Goal: Information Seeking & Learning: Find contact information

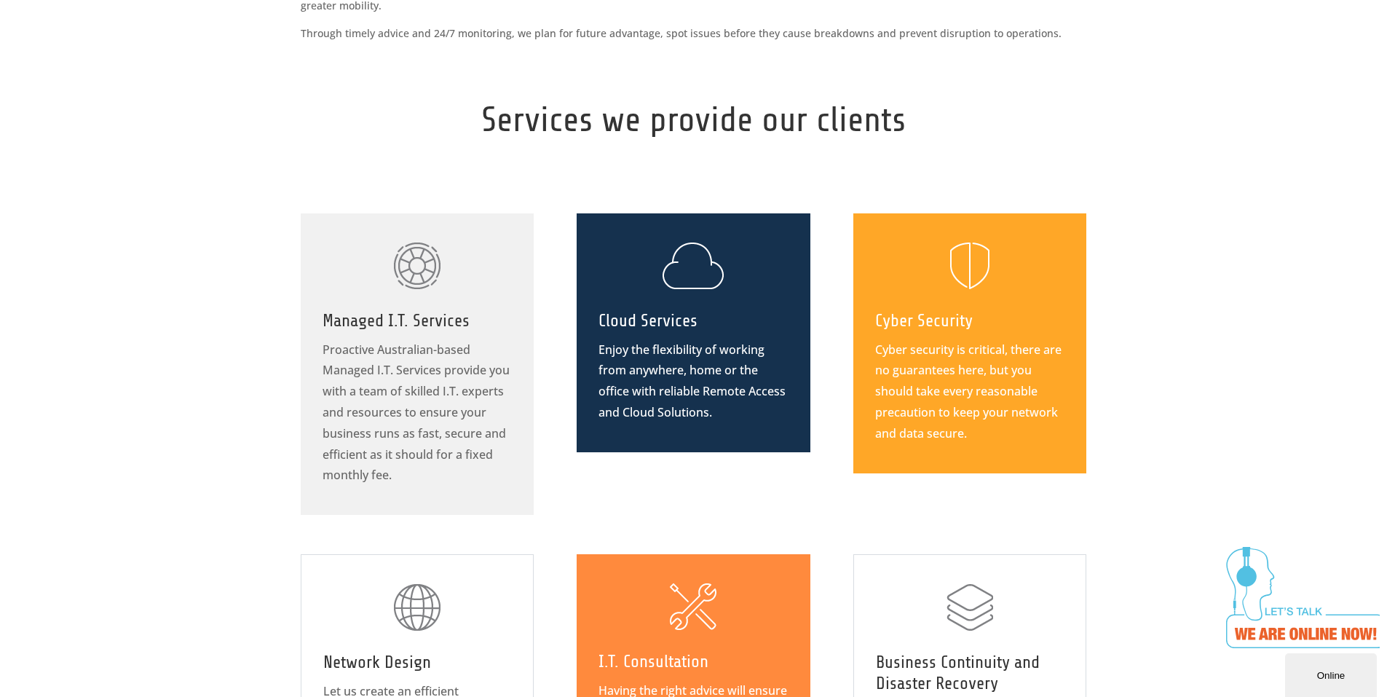
scroll to position [650, 0]
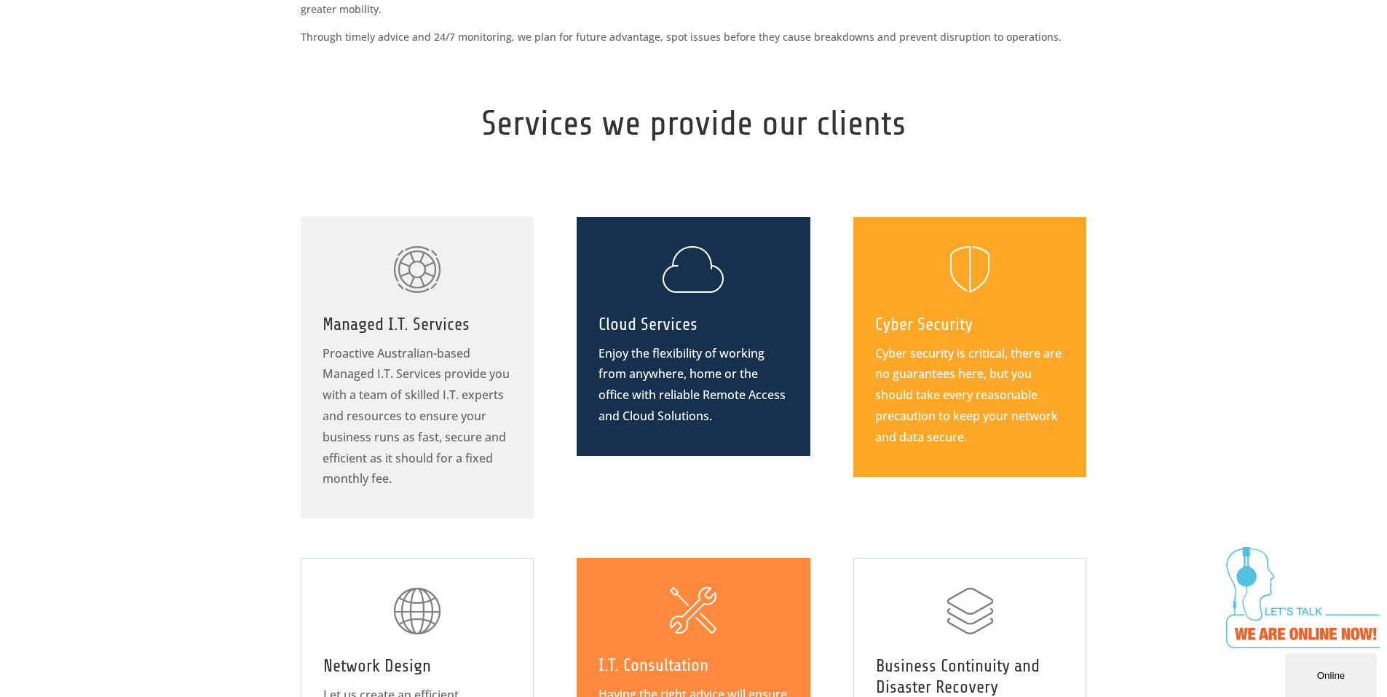
click at [714, 297] on div "Cloud Services Enjoy the flexibility of working from anywhere, home or the offi…" at bounding box center [693, 336] width 189 height 181
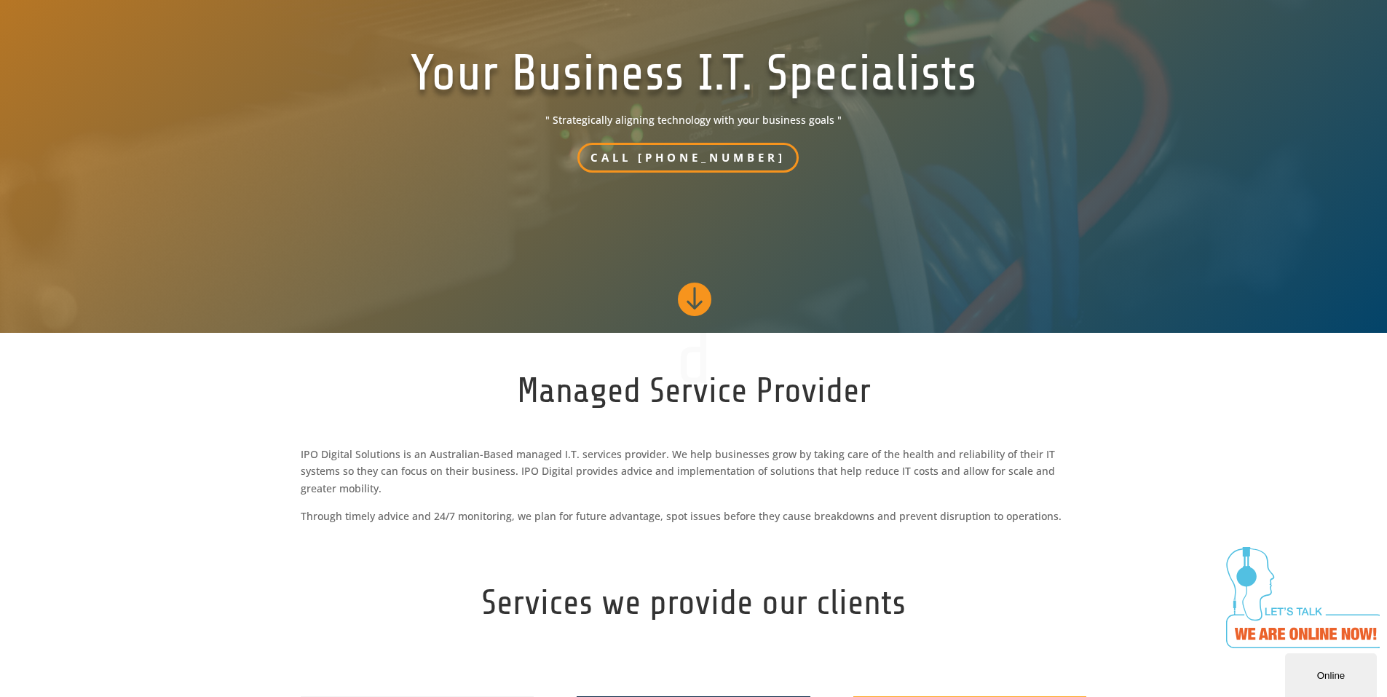
scroll to position [0, 0]
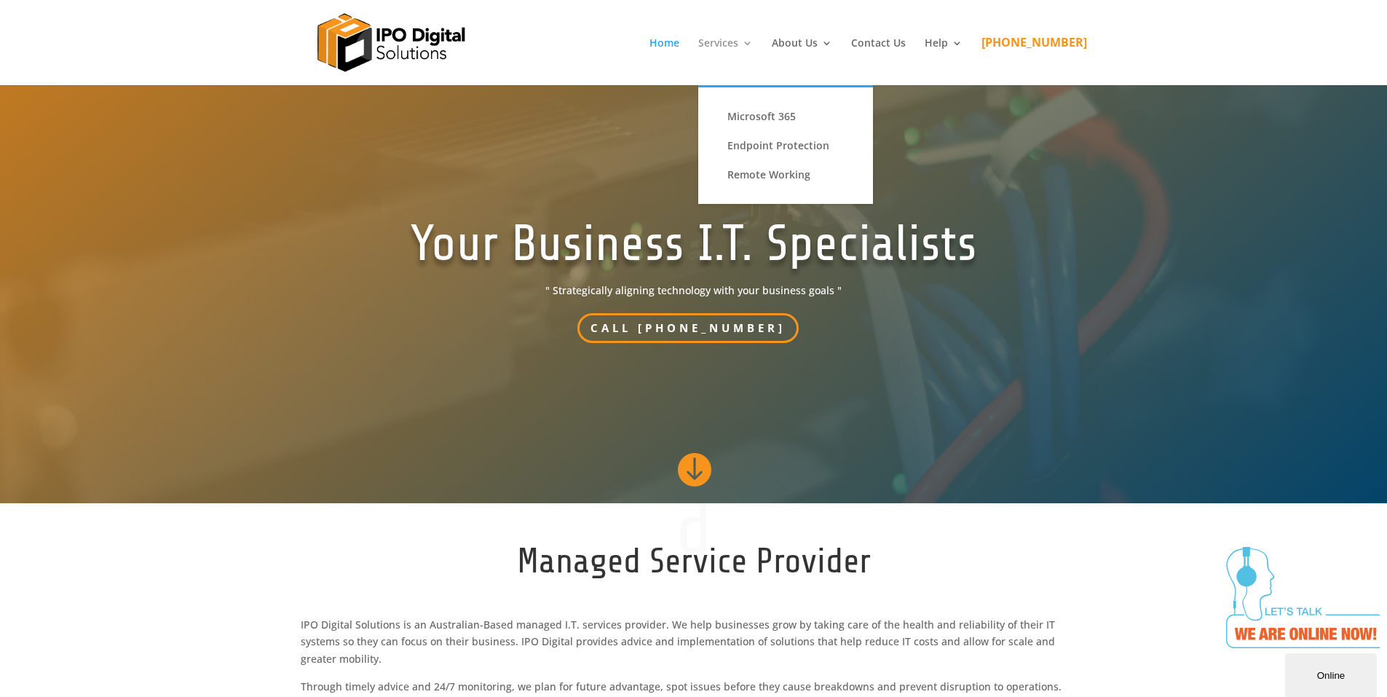
click at [753, 42] on link "Services" at bounding box center [725, 61] width 55 height 47
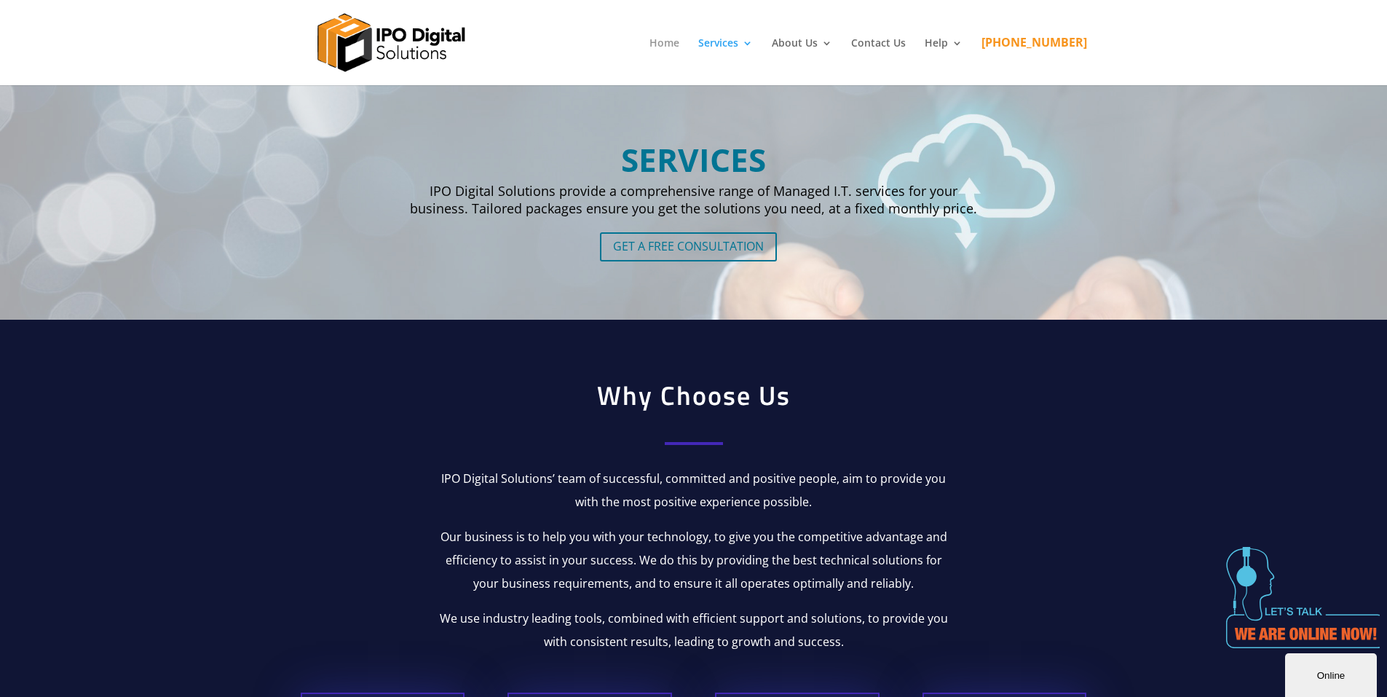
click at [679, 45] on link "Home" at bounding box center [665, 61] width 30 height 47
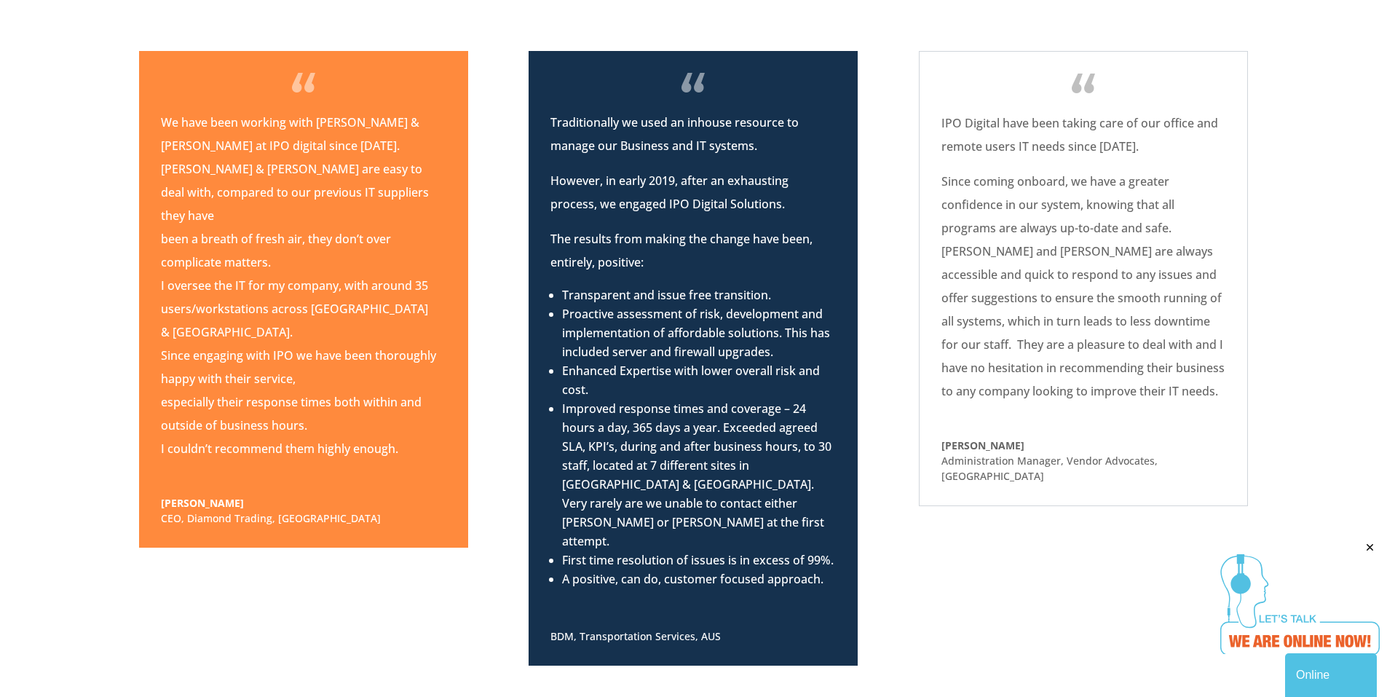
scroll to position [1631, 0]
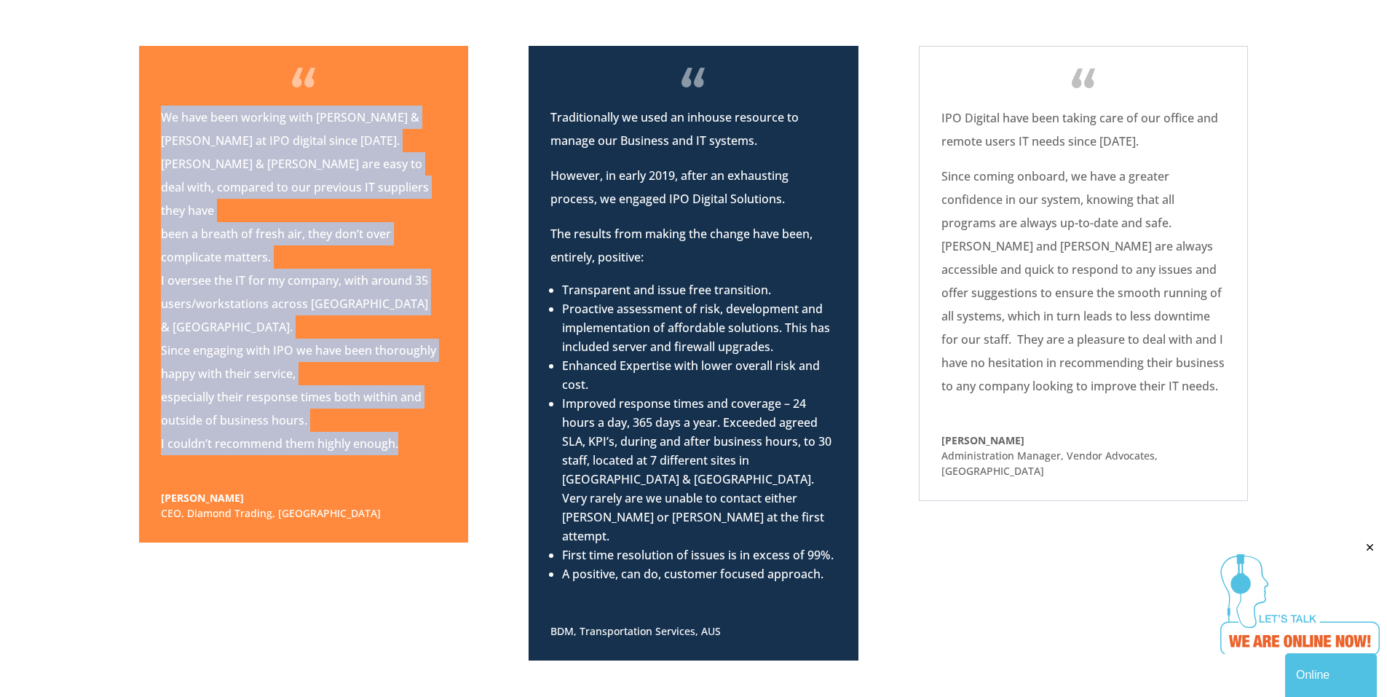
drag, startPoint x: 398, startPoint y: 405, endPoint x: 165, endPoint y: 111, distance: 374.3
click at [165, 111] on p "We have been working with Alex & Keong at IPO digital since December 2016. Alex…" at bounding box center [303, 286] width 285 height 361
copy p "We have been working with Alex & Keong at IPO digital since December 2016. Alex…"
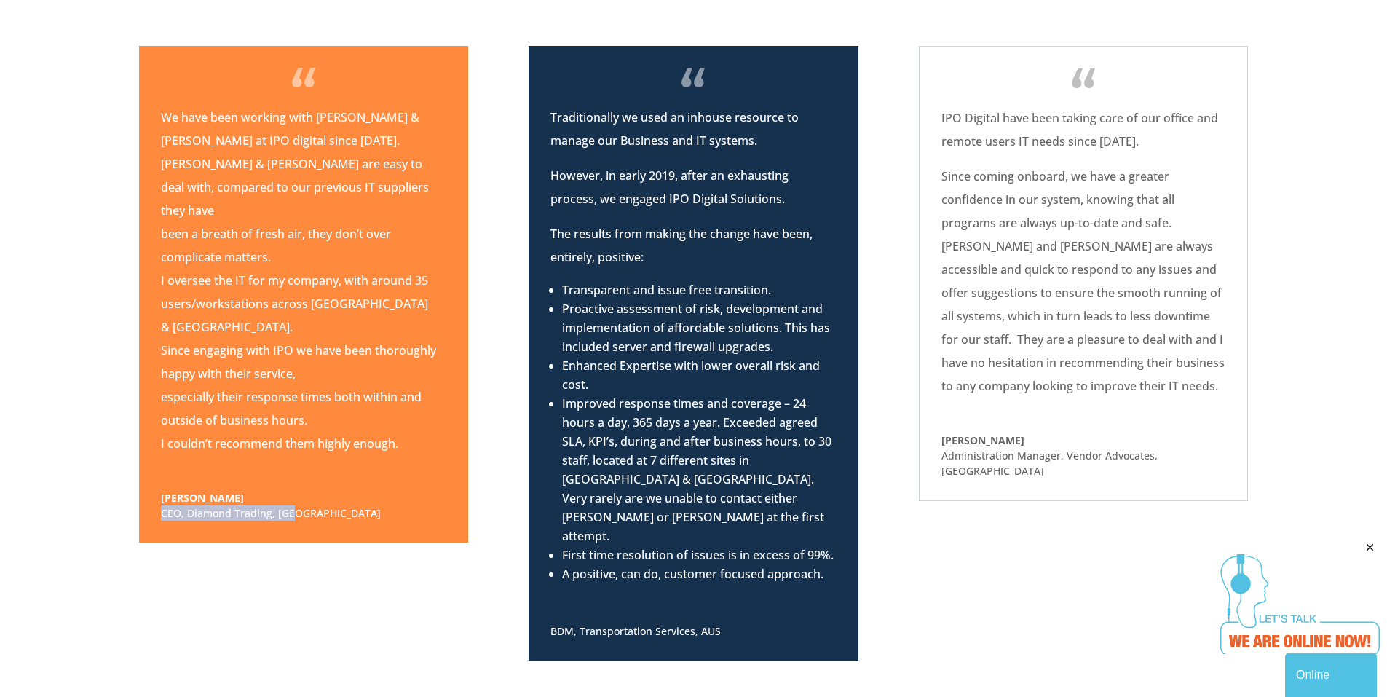
drag, startPoint x: 307, startPoint y: 477, endPoint x: 161, endPoint y: 470, distance: 145.8
click at [161, 505] on p "CEO , Diamond Trading, AUS" at bounding box center [303, 512] width 285 height 15
copy p "CEO , Diamond Trading, AUS"
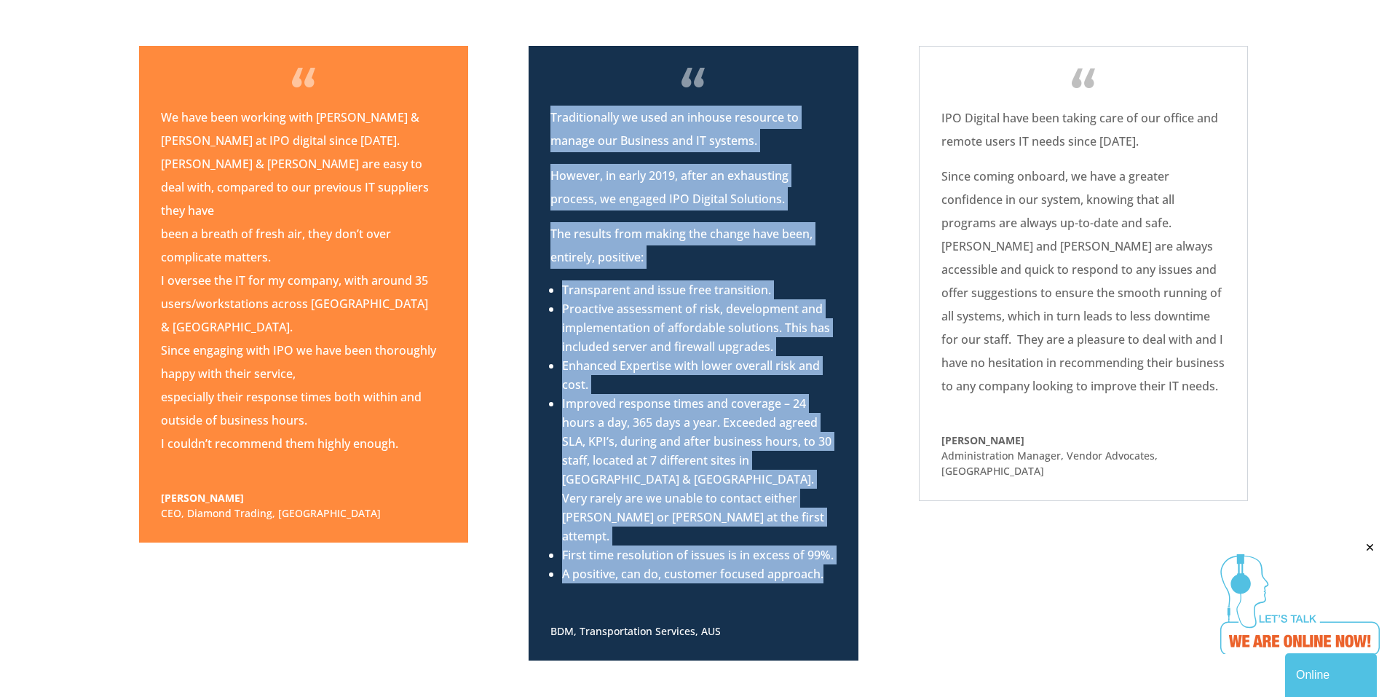
drag, startPoint x: 545, startPoint y: 100, endPoint x: 830, endPoint y: 524, distance: 511.2
click at [830, 524] on div "Traditionally we used an inhouse resource to manage our Business and IT systems…" at bounding box center [693, 353] width 329 height 615
copy div "Traditionally we used an inhouse resource to manage our Business and IT systems…"
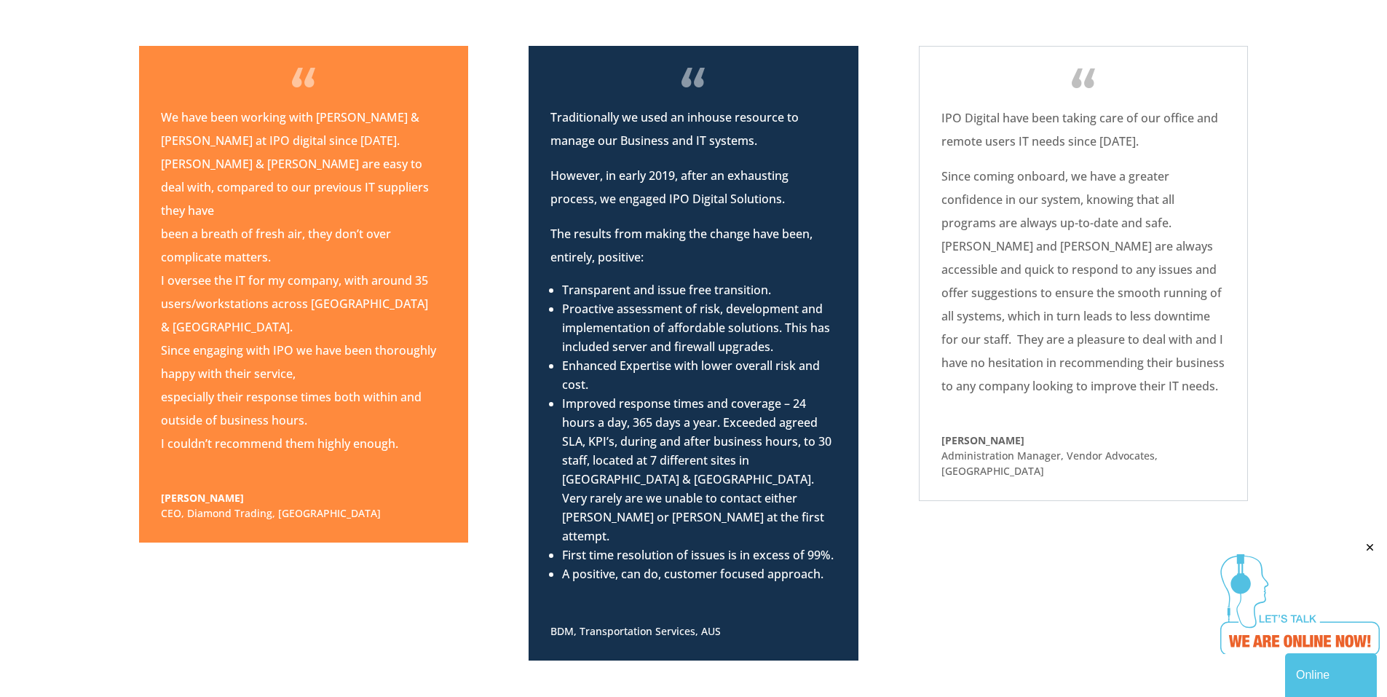
click at [726, 600] on p "BDM, Transportation Services, AUS" at bounding box center [693, 619] width 285 height 39
drag, startPoint x: 723, startPoint y: 574, endPoint x: 543, endPoint y: 567, distance: 180.7
click at [543, 567] on div "Traditionally we used an inhouse resource to manage our Business and IT systems…" at bounding box center [693, 353] width 329 height 615
copy span "BDM, Transportation Services, AUS"
click at [410, 400] on p "We have been working with Alex & Keong at IPO digital since December 2016. Alex…" at bounding box center [303, 286] width 285 height 361
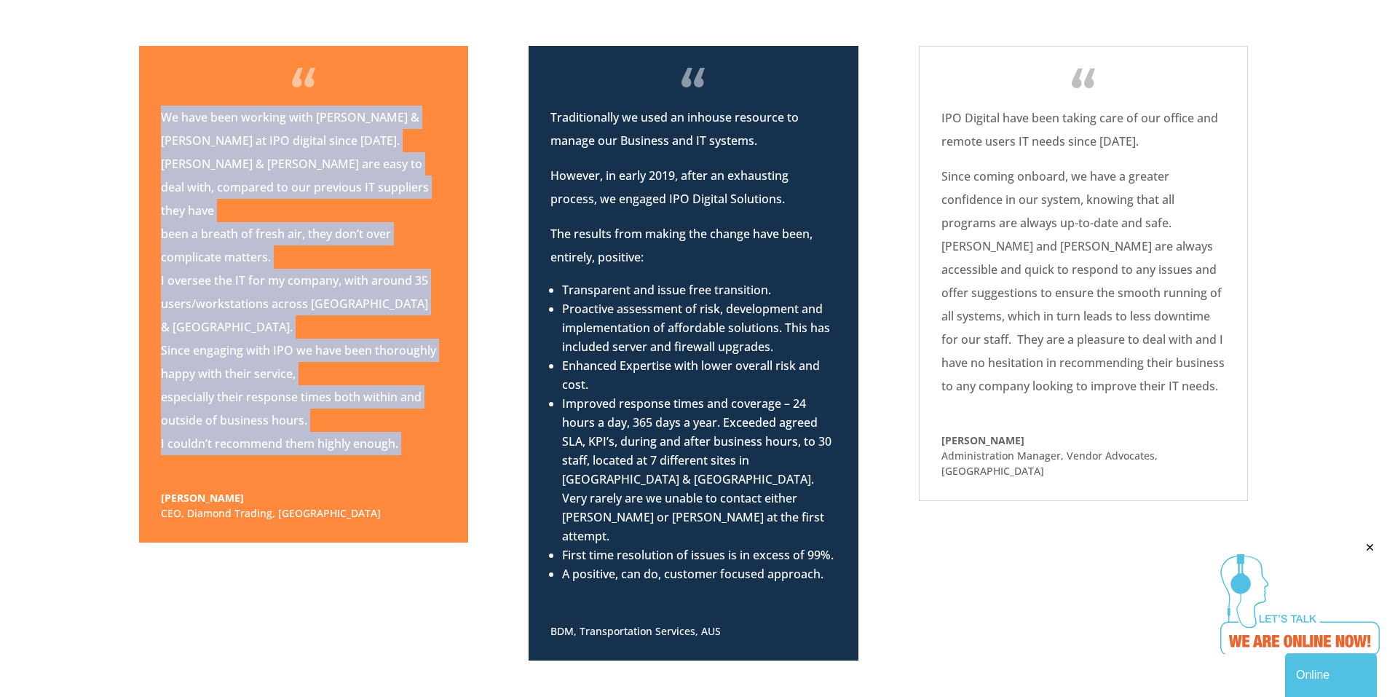
drag, startPoint x: 410, startPoint y: 399, endPoint x: 155, endPoint y: 96, distance: 395.9
click at [155, 96] on div "We have been working with Alex & Keong at IPO digital since December 2016. Alex…" at bounding box center [303, 294] width 329 height 497
copy div "We have been working with Alex & Keong at IPO digital since December 2016. Alex…"
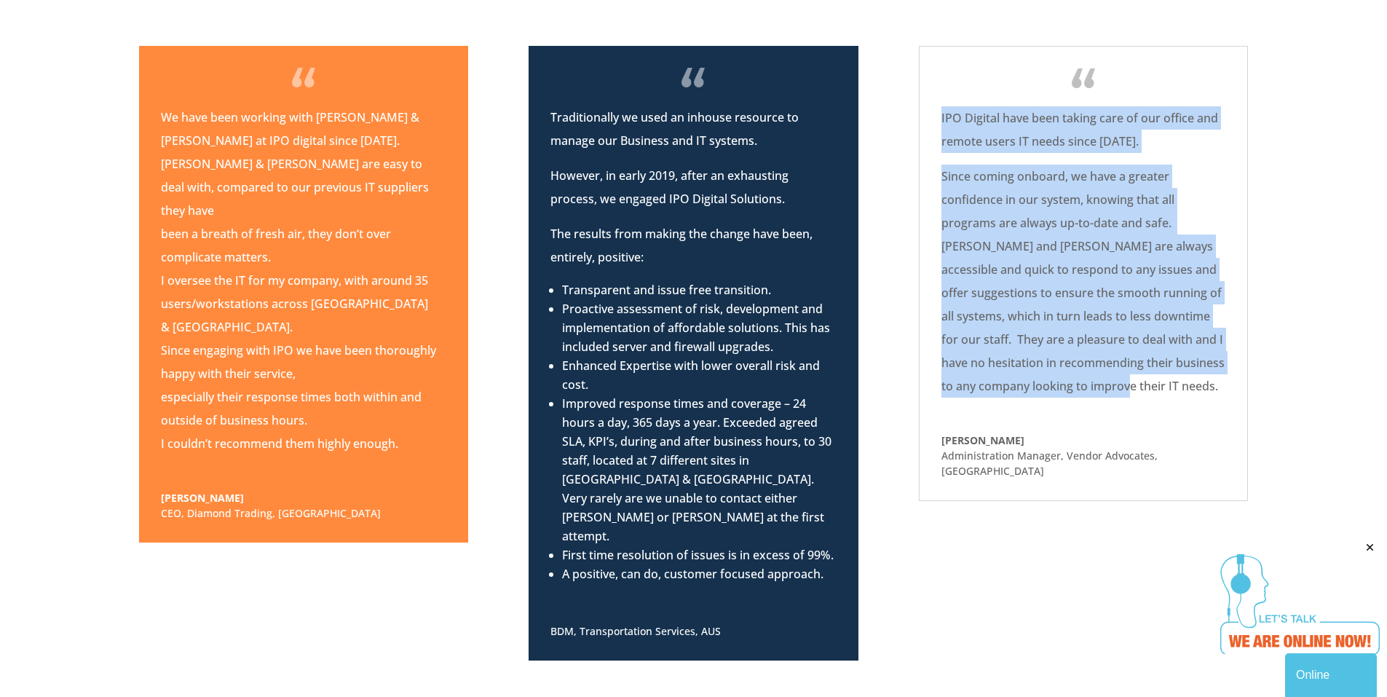
drag, startPoint x: 1116, startPoint y: 358, endPoint x: 931, endPoint y: 106, distance: 312.8
click at [931, 106] on div "IPO Digital have been taking care of our office and remote users IT needs since…" at bounding box center [1083, 273] width 329 height 455
copy div "IPO Digital have been taking care of our office and remote users IT needs since…"
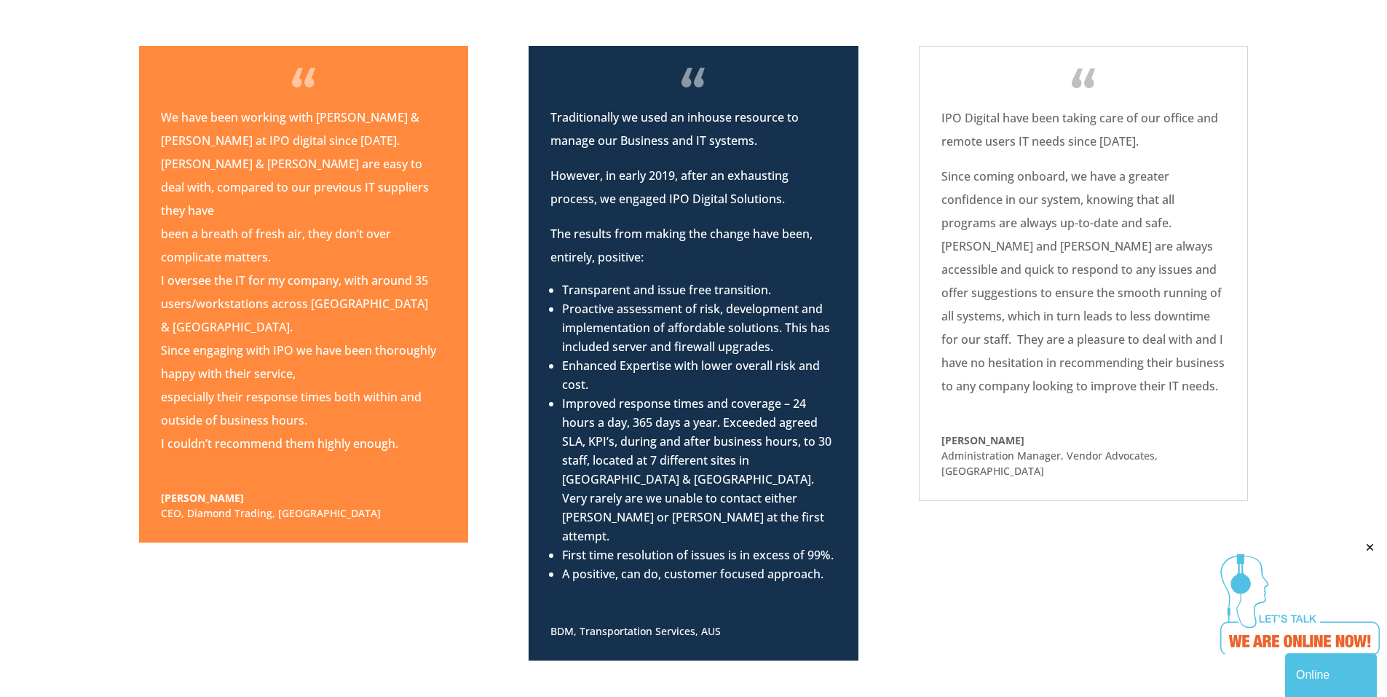
click at [1064, 448] on p "Administration Manager , Vendor Advocates, AUS" at bounding box center [1084, 463] width 284 height 31
drag, startPoint x: 1198, startPoint y: 445, endPoint x: 939, endPoint y: 449, distance: 259.3
click at [939, 449] on div "IPO Digital have been taking care of our office and remote users IT needs since…" at bounding box center [1083, 273] width 329 height 455
copy p "Administration Manager , Vendor Advocates, AUS"
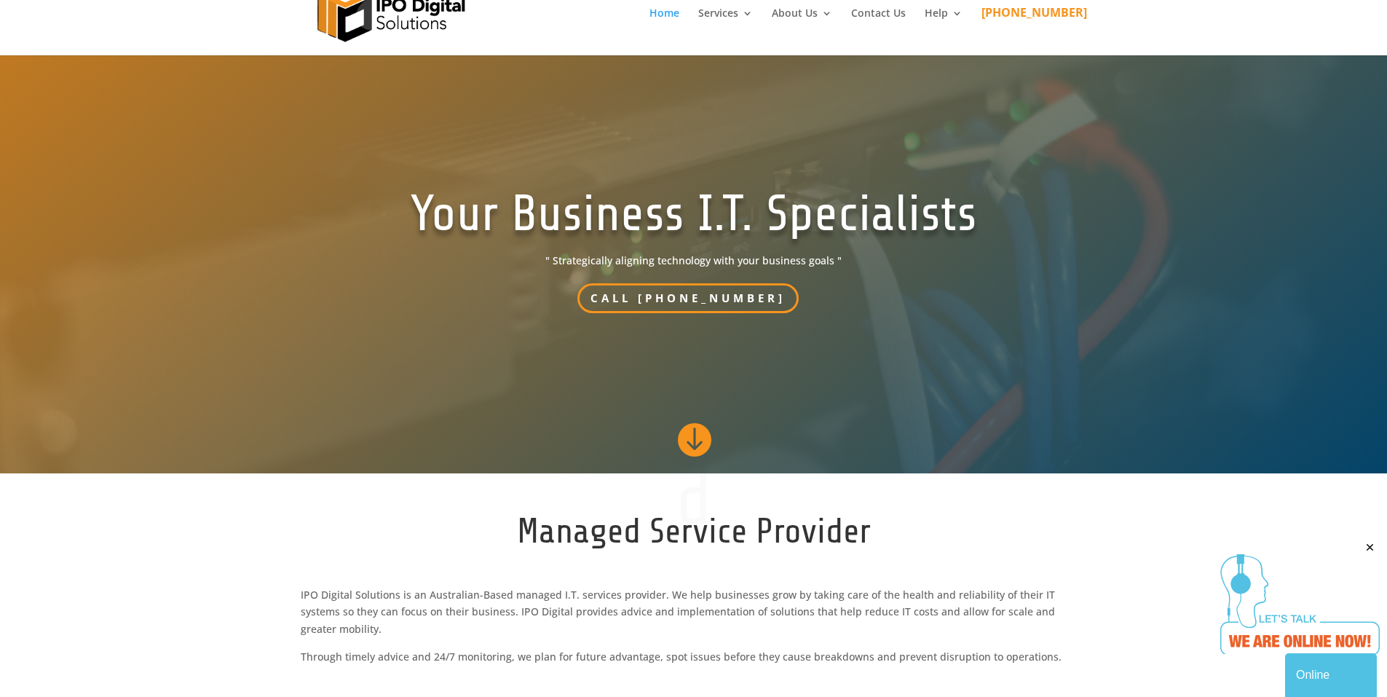
scroll to position [0, 0]
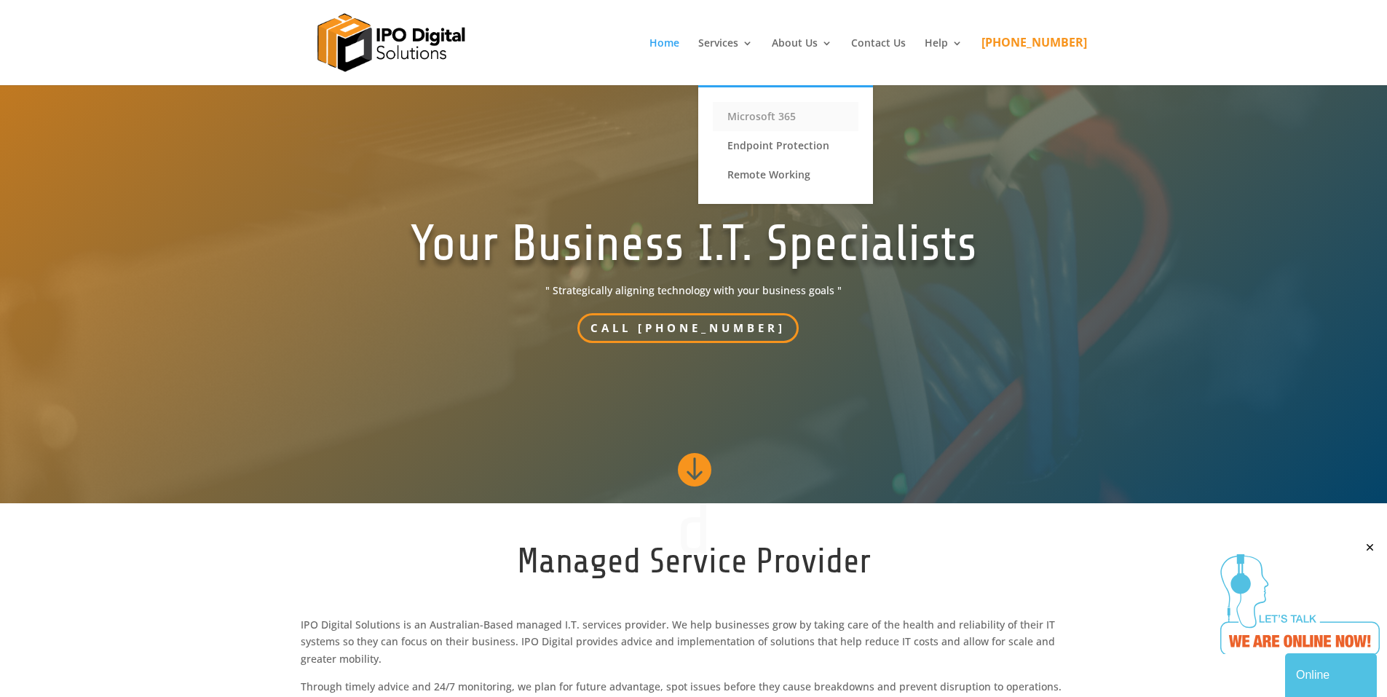
click at [789, 120] on link "Microsoft 365" at bounding box center [786, 116] width 146 height 29
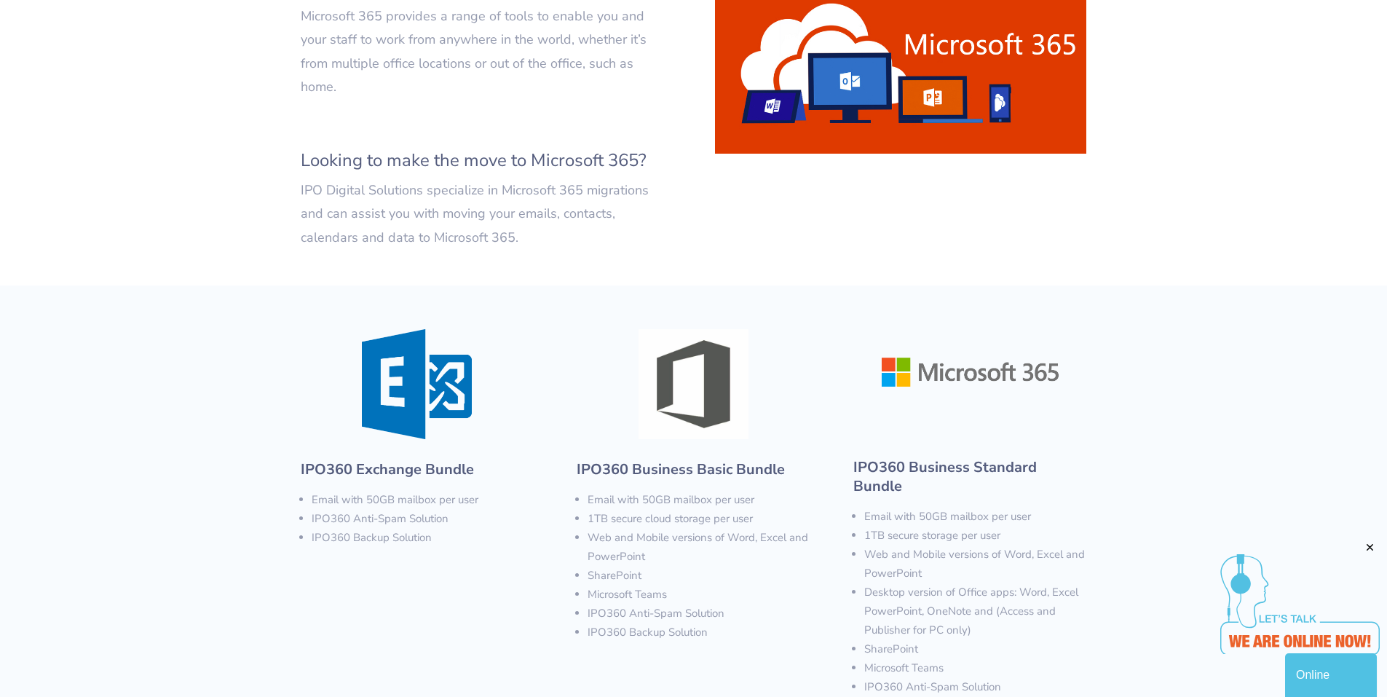
scroll to position [547, 0]
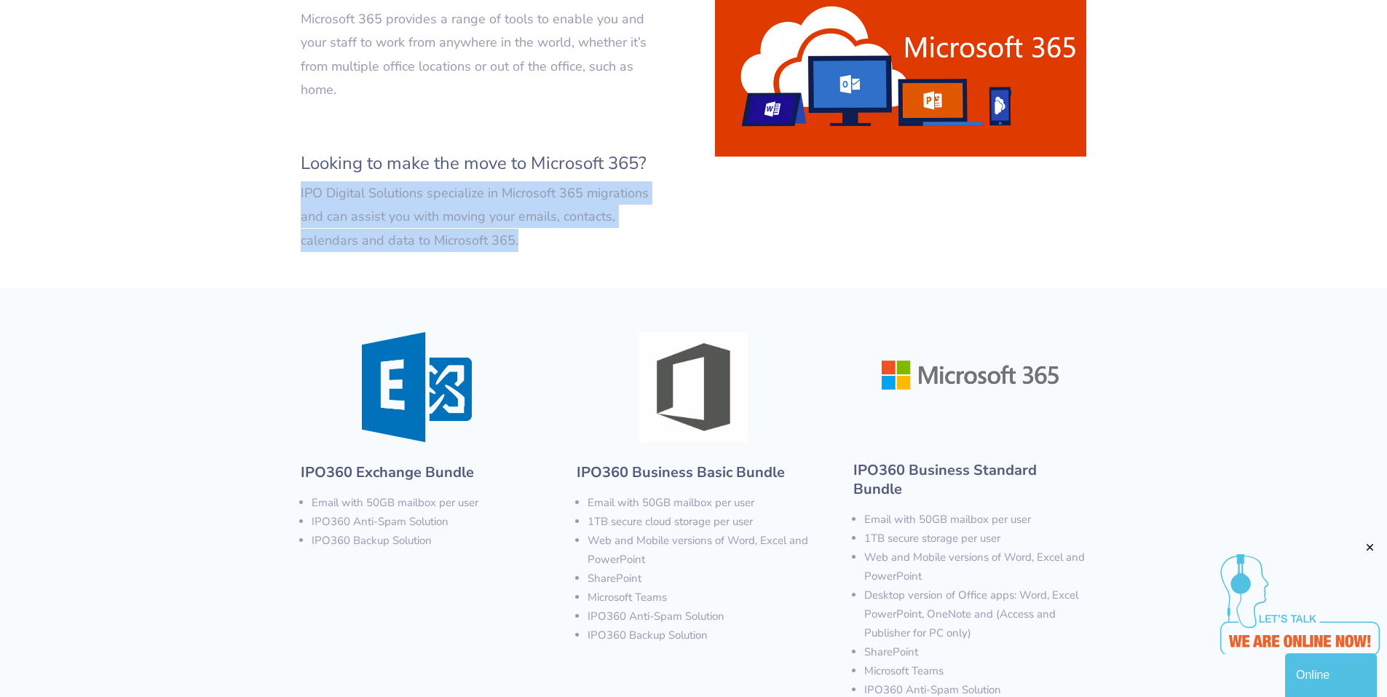
drag, startPoint x: 525, startPoint y: 219, endPoint x: 298, endPoint y: 166, distance: 233.4
click at [298, 166] on div "MICROSOFT 365 Microsoft 365 provides a range of tools to enable you and your st…" at bounding box center [693, 69] width 1387 height 438
copy p "IPO Digital Solutions specialize in Microsoft 365 migrations and can assist you…"
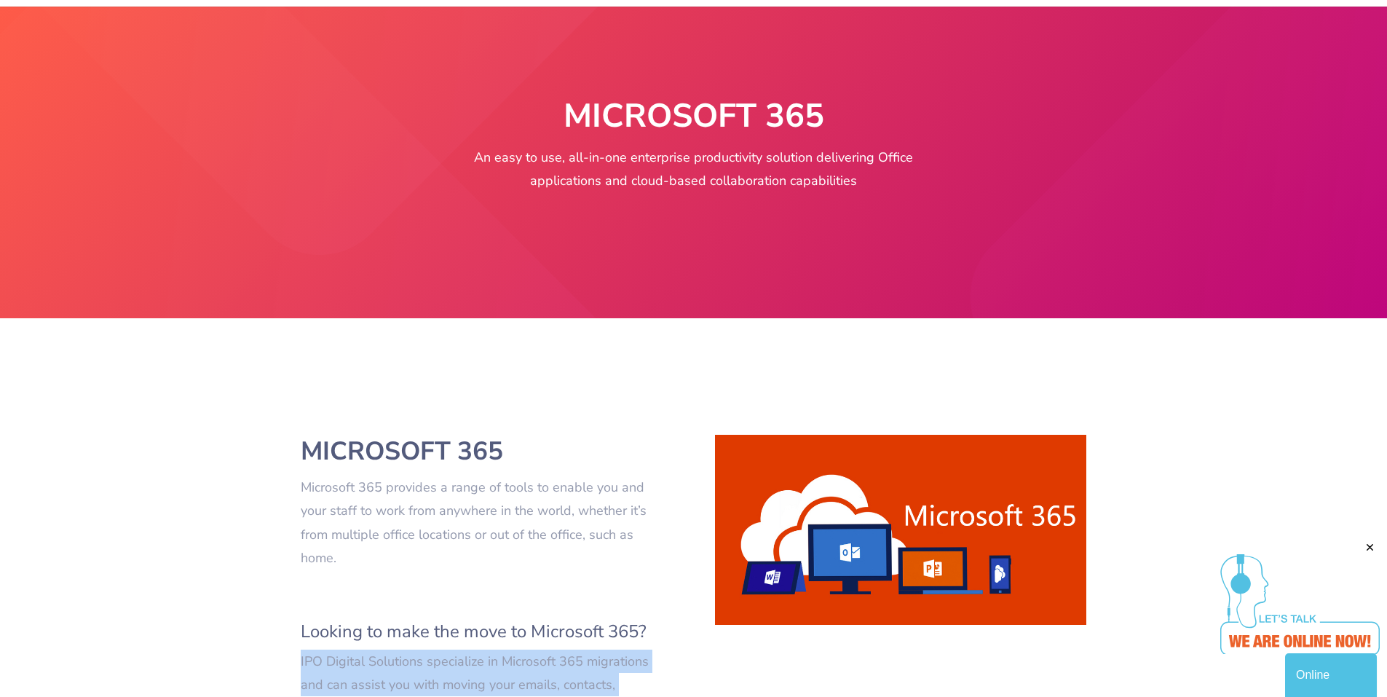
scroll to position [0, 0]
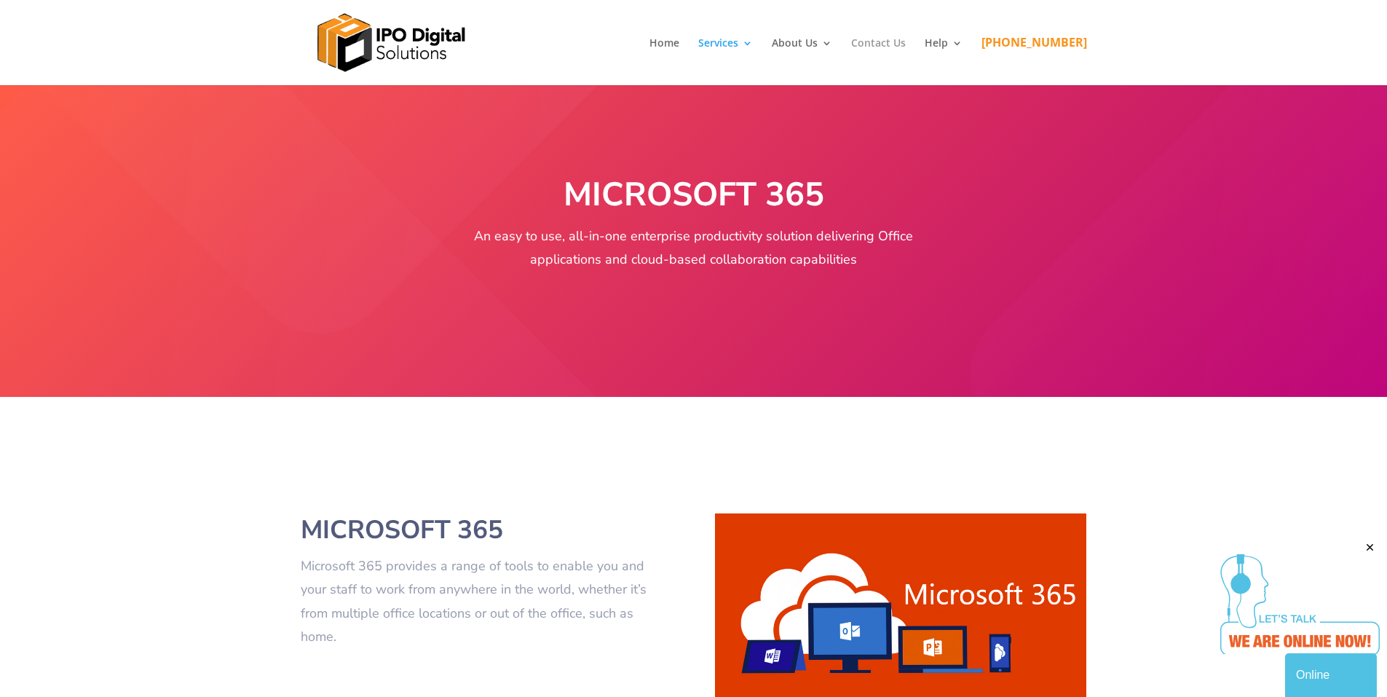
click at [899, 47] on link "Contact Us" at bounding box center [878, 61] width 55 height 47
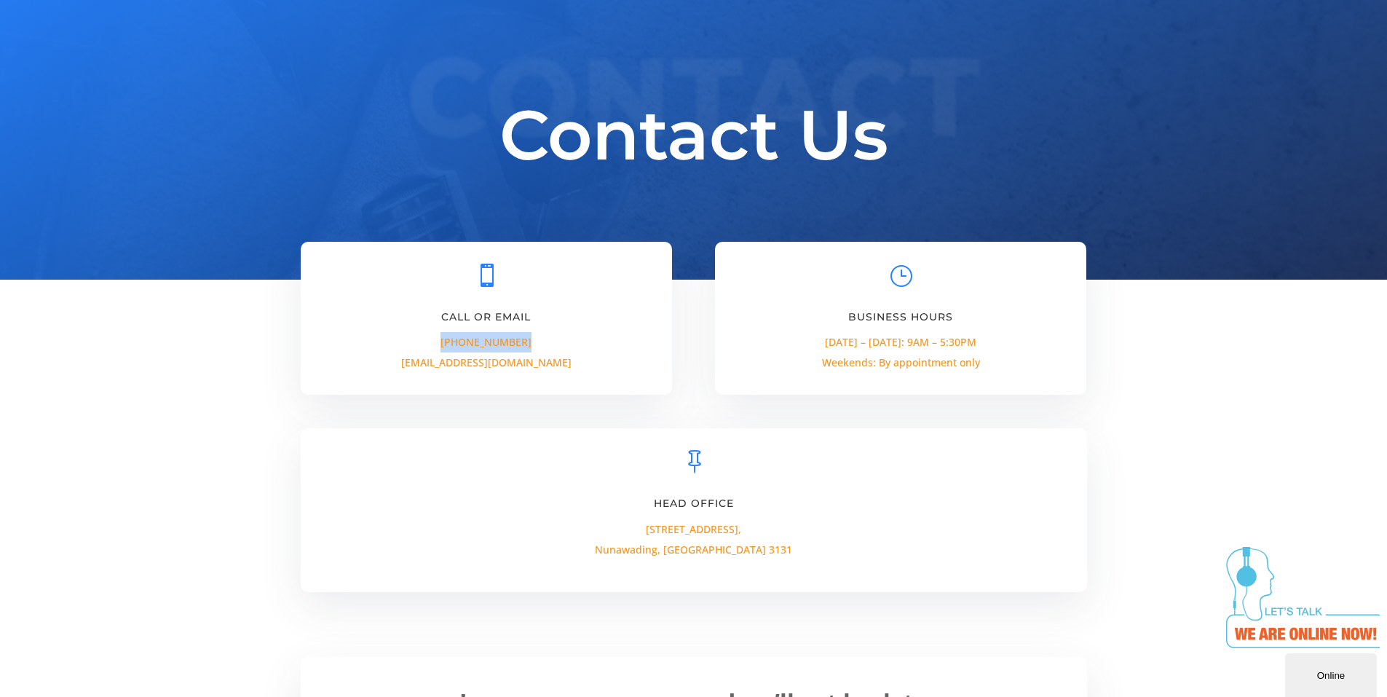
drag, startPoint x: 532, startPoint y: 342, endPoint x: 451, endPoint y: 346, distance: 81.7
click at [451, 346] on p "(03) 9792 5554 enquiries@ipodigital.com.au" at bounding box center [487, 352] width 328 height 41
copy span "[PHONE_NUMBER]"
click at [559, 366] on p "(03) 9792 5554 enquiries@ipodigital.com.au" at bounding box center [487, 352] width 328 height 41
drag, startPoint x: 563, startPoint y: 364, endPoint x: 412, endPoint y: 367, distance: 150.8
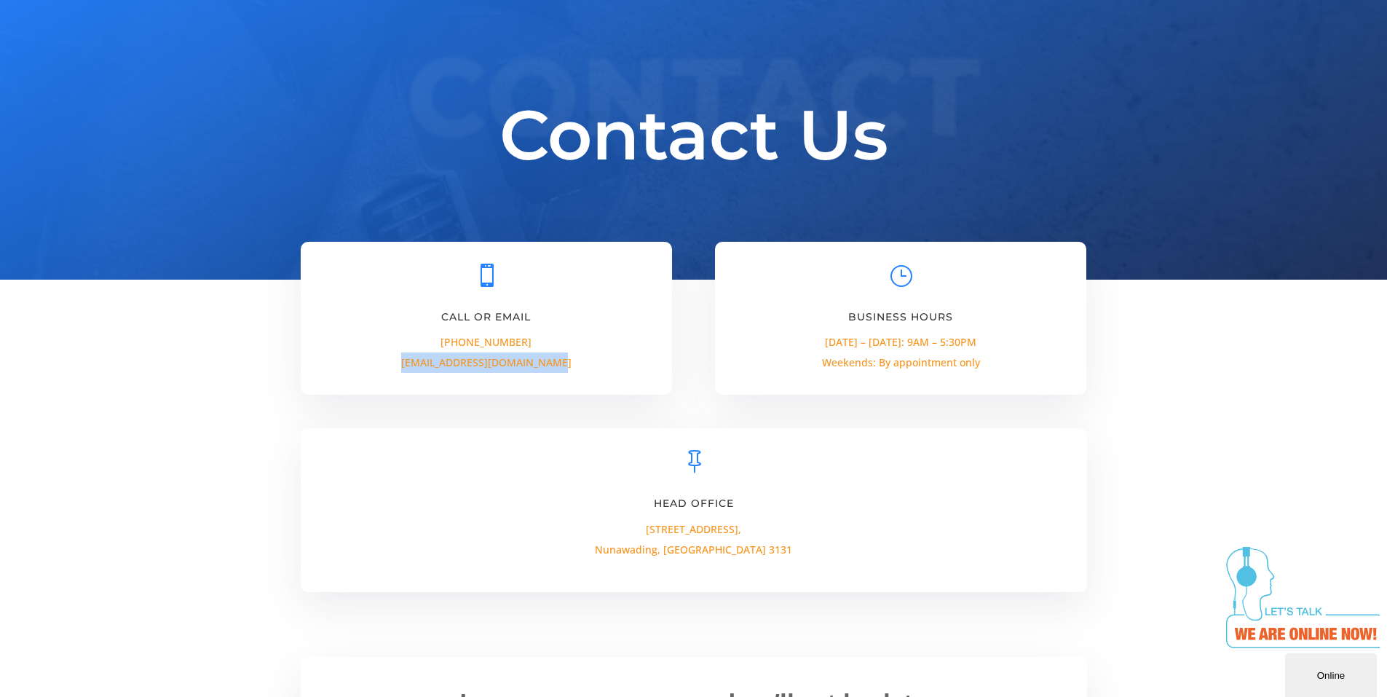
click at [412, 367] on p "(03) 9792 5554 enquiries@ipodigital.com.au" at bounding box center [487, 352] width 328 height 41
copy span "enquiries@ipodigital.com.au"
drag, startPoint x: 752, startPoint y: 551, endPoint x: 606, endPoint y: 529, distance: 148.0
click at [606, 529] on p "Level 1, Unit 62, 31-37 Norcal Road, Nunawading, VIC 3131" at bounding box center [694, 544] width 401 height 51
copy p "Level 1, Unit 62, 31-37 Norcal Road, Nunawading, VIC 3131"
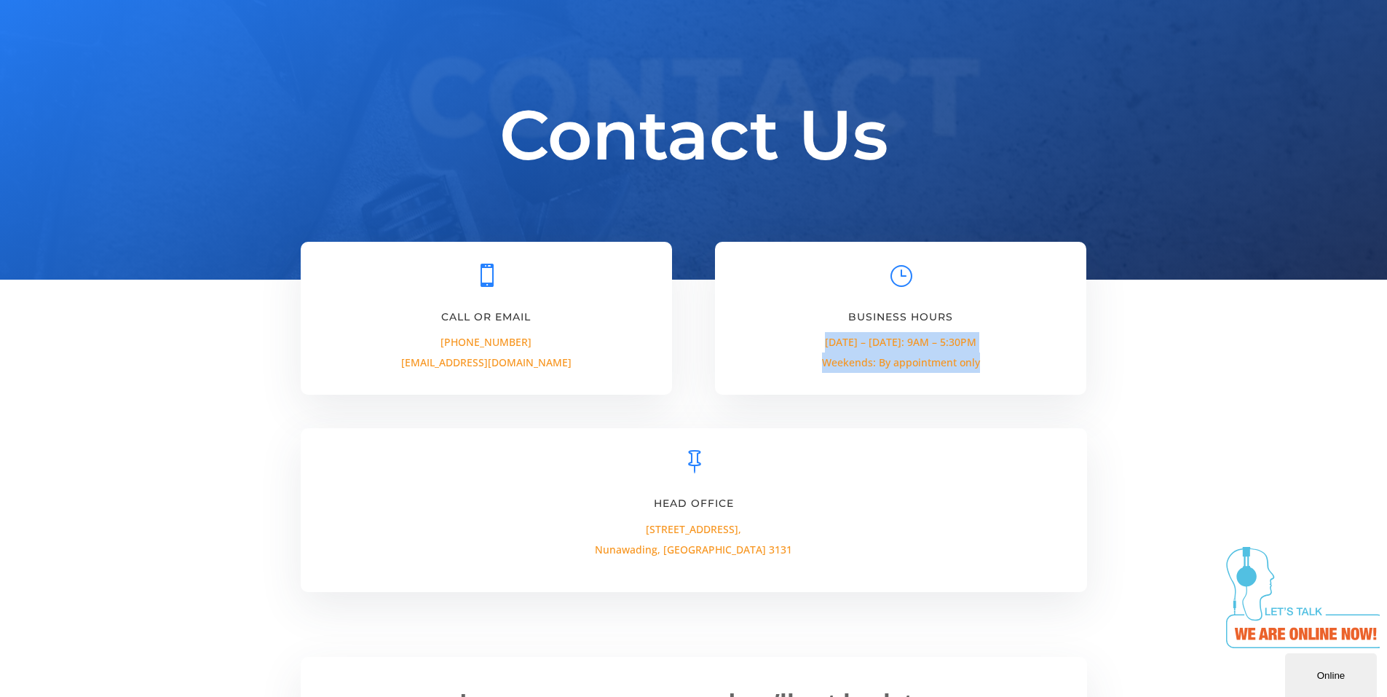
drag, startPoint x: 980, startPoint y: 369, endPoint x: 822, endPoint y: 342, distance: 160.2
click at [822, 342] on p "Monday – Friday: 9AM – 5:30PM Weekends: By appointment only" at bounding box center [901, 352] width 328 height 41
copy p "Monday – Friday: 9AM – 5:30PM Weekends: By appointment only"
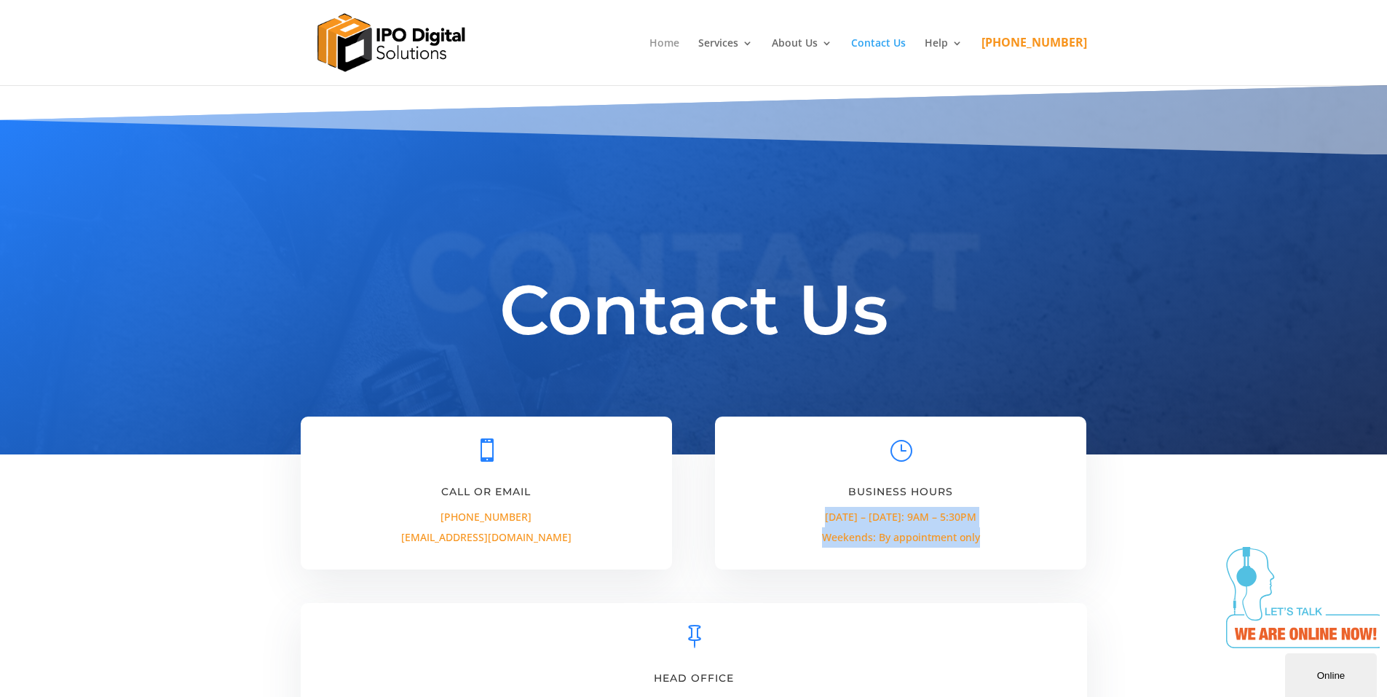
click at [679, 50] on link "Home" at bounding box center [665, 61] width 30 height 47
